Goal: Check status: Check status

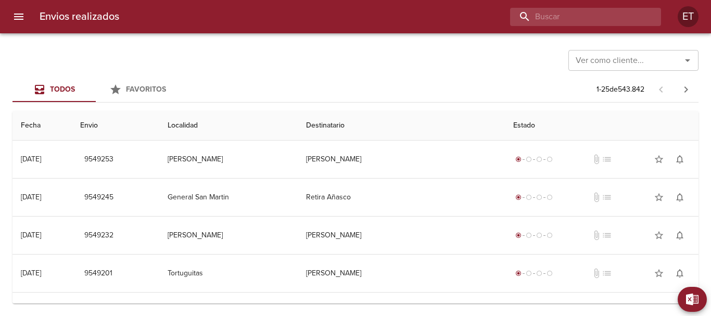
click at [601, 19] on input "buscar" at bounding box center [576, 17] width 133 height 18
type input "[PERSON_NAME] de monde deco"
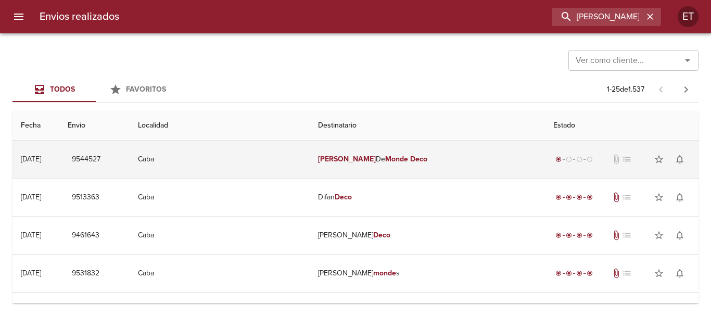
click at [410, 161] on em "Deco" at bounding box center [418, 159] width 17 height 9
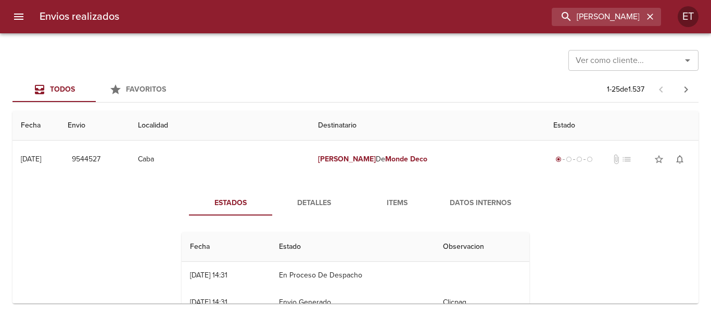
click at [378, 206] on span "Items" at bounding box center [397, 203] width 71 height 13
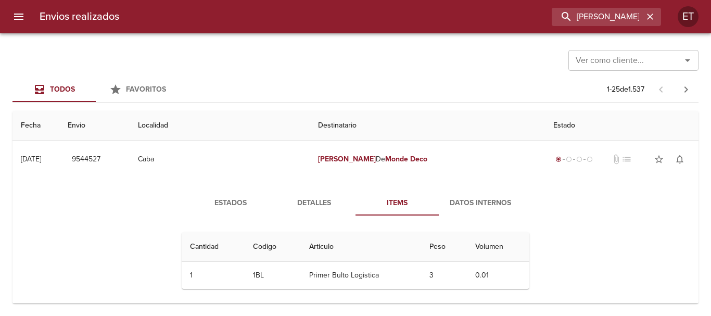
click at [300, 211] on button "Detalles" at bounding box center [313, 203] width 83 height 25
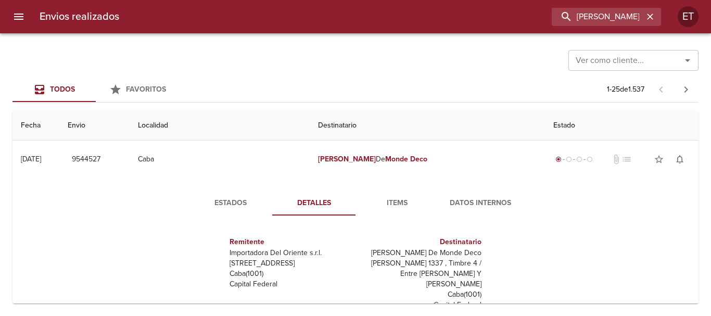
drag, startPoint x: 377, startPoint y: 127, endPoint x: 379, endPoint y: 140, distance: 13.1
click at [378, 131] on th "Destinatario" at bounding box center [427, 126] width 235 height 30
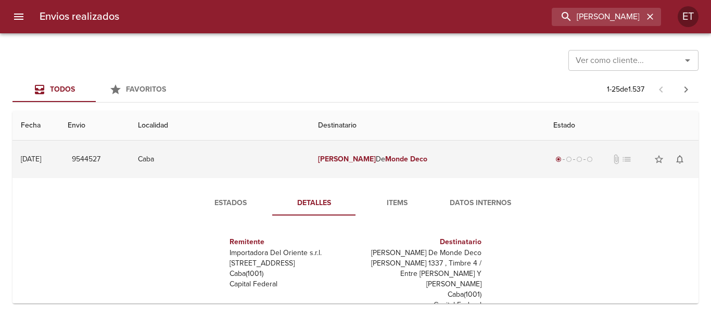
click at [383, 144] on td "[PERSON_NAME] De Monde Deco" at bounding box center [427, 159] width 235 height 37
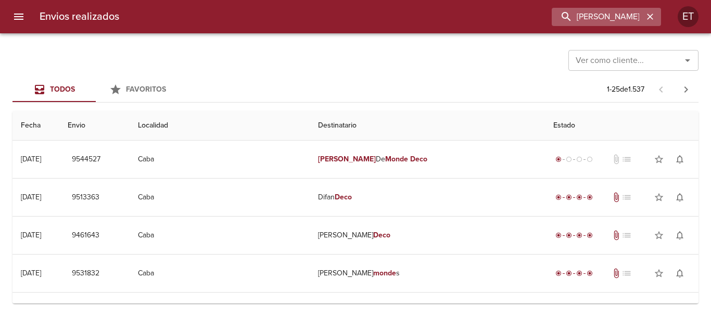
click at [652, 15] on icon "button" at bounding box center [650, 17] width 6 height 6
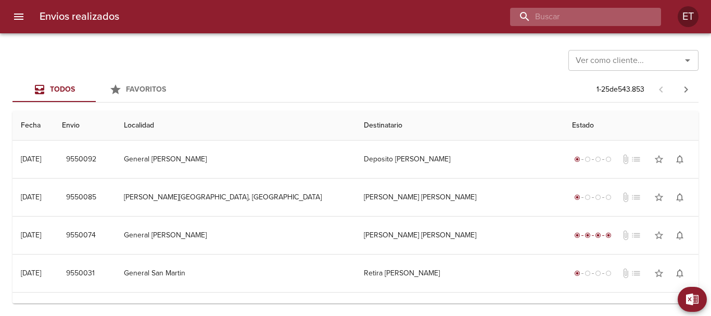
click at [588, 17] on input "buscar" at bounding box center [576, 17] width 133 height 18
type input "[PERSON_NAME]"
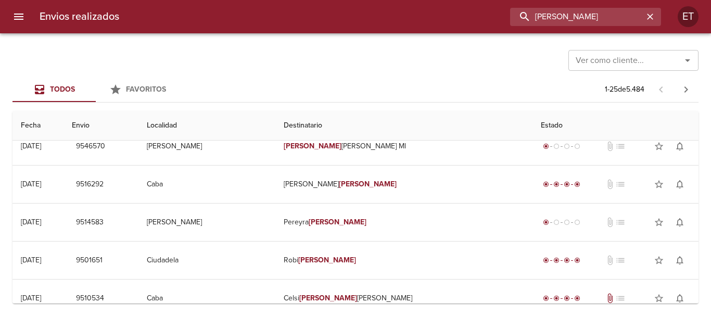
scroll to position [416, 0]
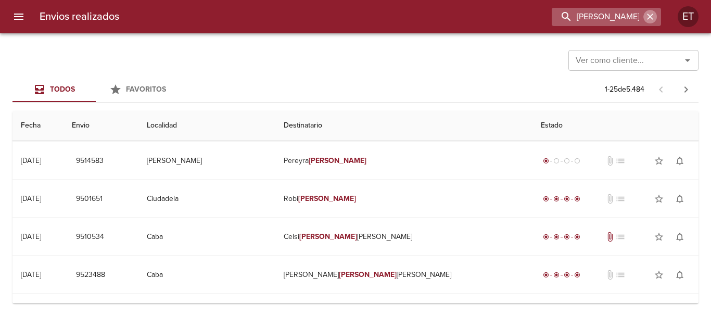
click at [650, 21] on icon "button" at bounding box center [650, 16] width 10 height 10
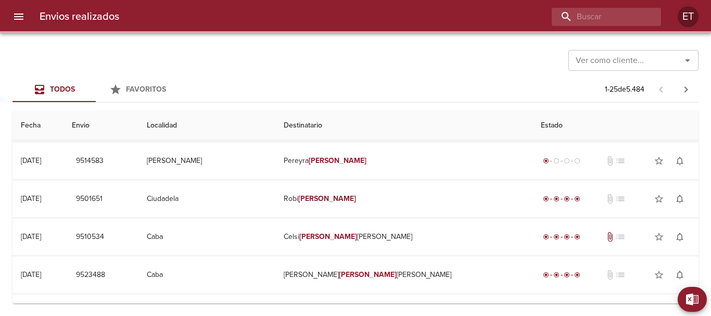
click at [514, 33] on div at bounding box center [355, 32] width 711 height 2
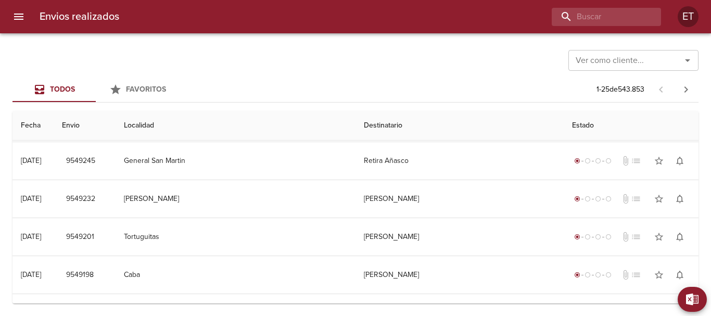
scroll to position [0, 0]
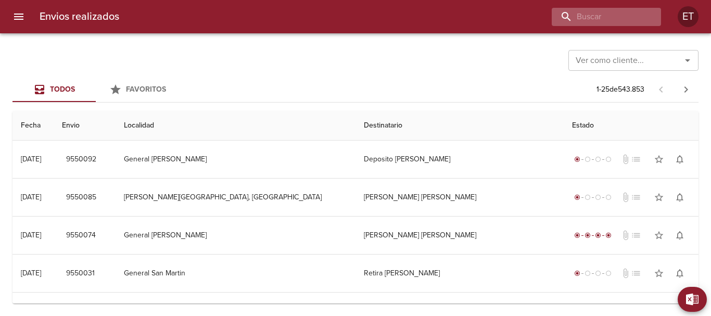
click at [633, 25] on div "Envios realizados ET" at bounding box center [355, 16] width 711 height 33
click at [630, 21] on input "buscar" at bounding box center [576, 17] width 133 height 18
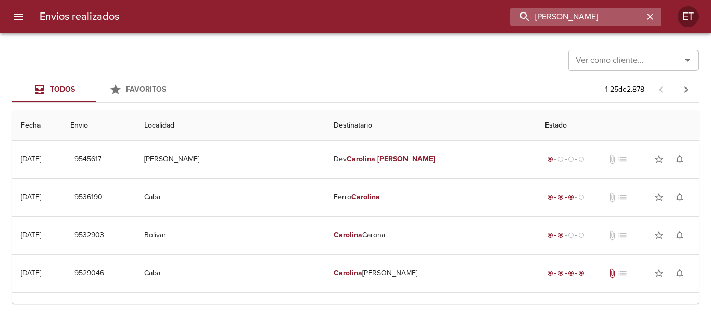
click at [612, 18] on input "[PERSON_NAME]" at bounding box center [576, 17] width 133 height 18
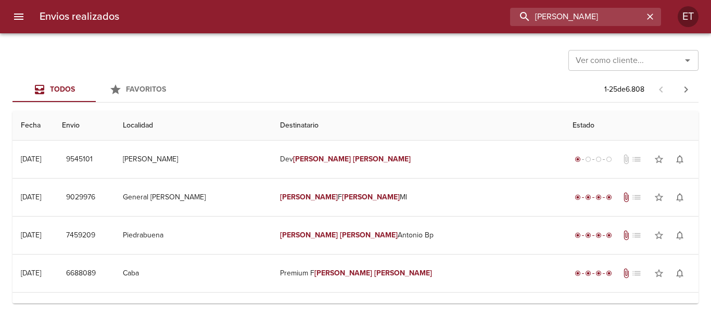
drag, startPoint x: 591, startPoint y: 10, endPoint x: 445, endPoint y: 29, distance: 147.5
click at [458, 22] on div "[PERSON_NAME]" at bounding box center [395, 17] width 534 height 18
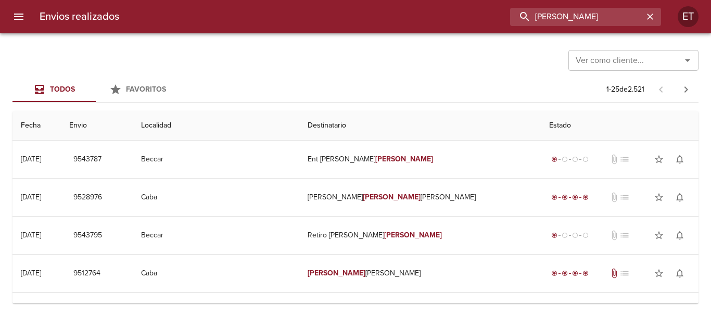
type input "[PERSON_NAME]"
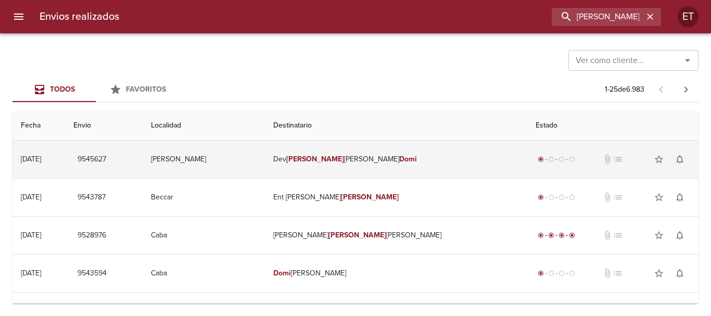
click at [394, 166] on td "Dev [PERSON_NAME]" at bounding box center [396, 159] width 262 height 37
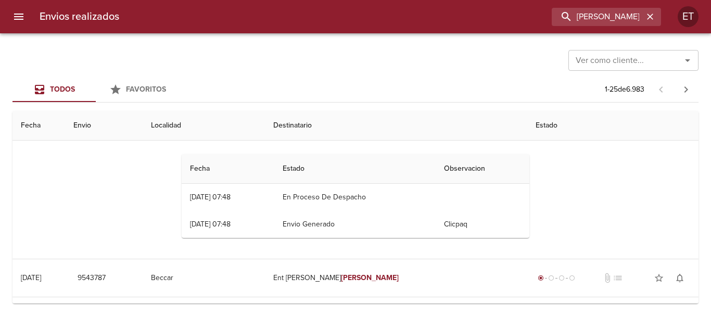
scroll to position [52, 0]
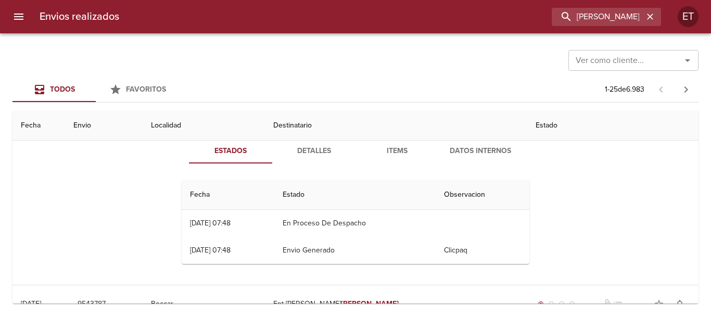
click at [390, 154] on span "Items" at bounding box center [397, 151] width 71 height 13
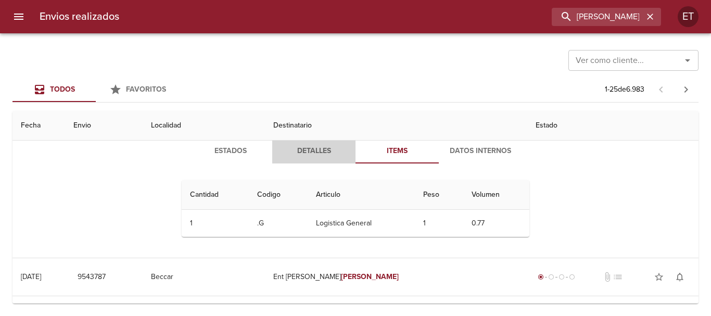
click at [300, 158] on button "Detalles" at bounding box center [313, 150] width 83 height 25
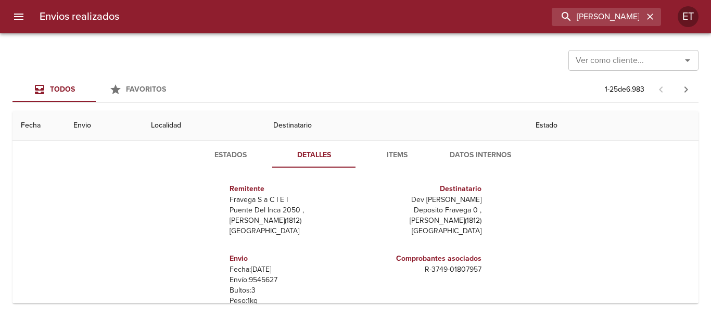
scroll to position [0, 0]
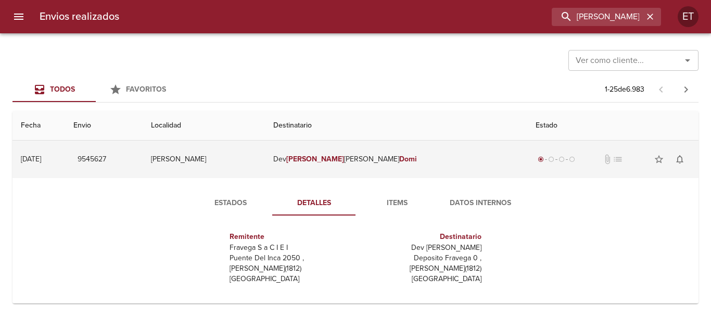
click at [454, 153] on td "Dev [PERSON_NAME]" at bounding box center [396, 159] width 262 height 37
